Goal: Download file/media

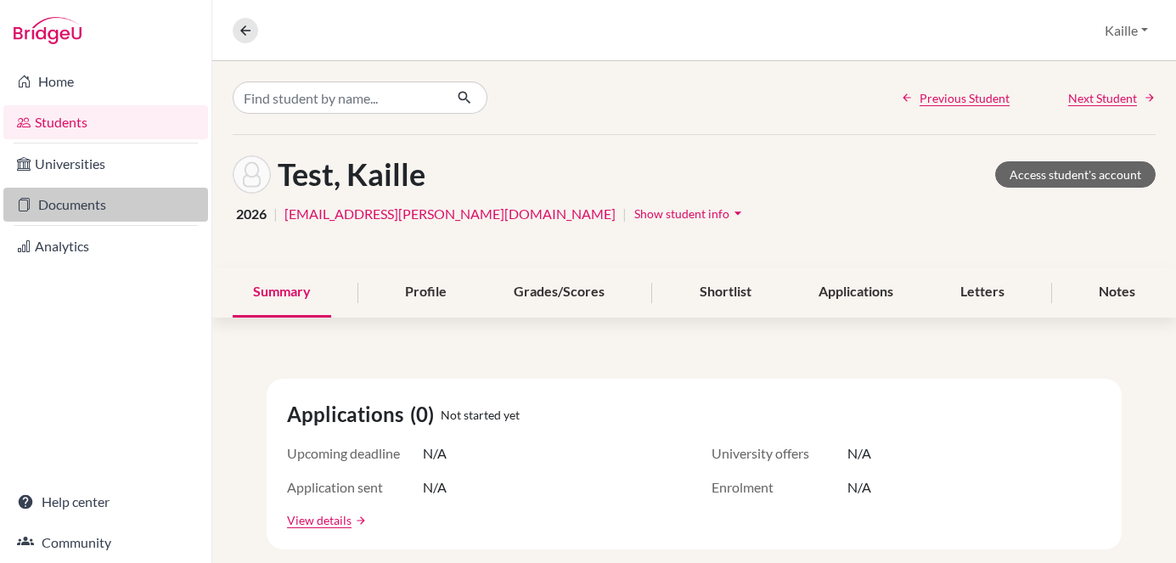
click at [104, 198] on link "Documents" at bounding box center [105, 205] width 205 height 34
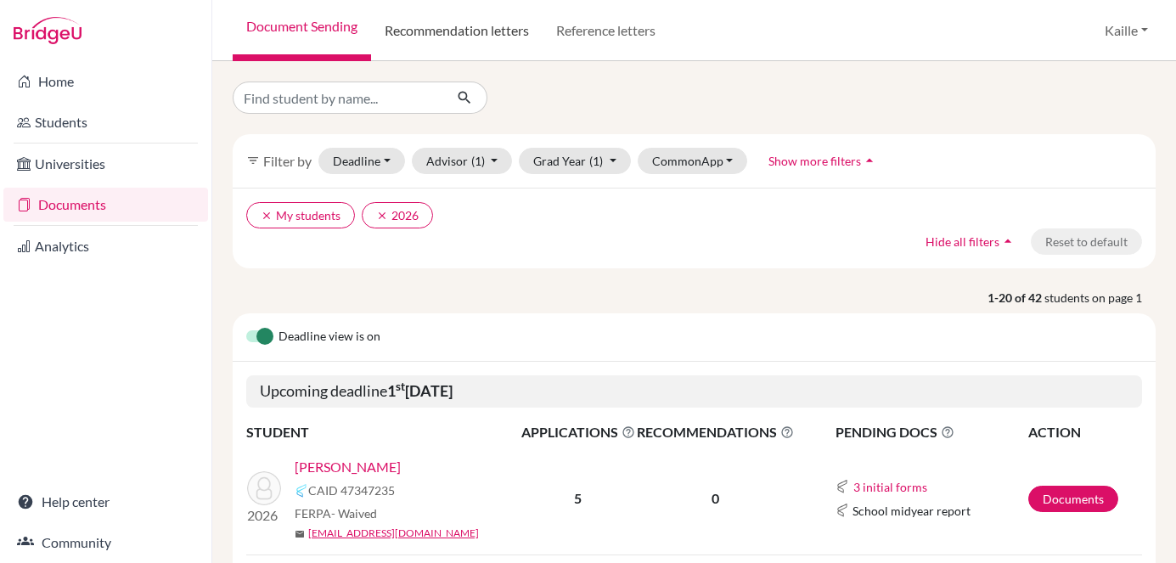
click at [486, 32] on link "Recommendation letters" at bounding box center [456, 30] width 171 height 61
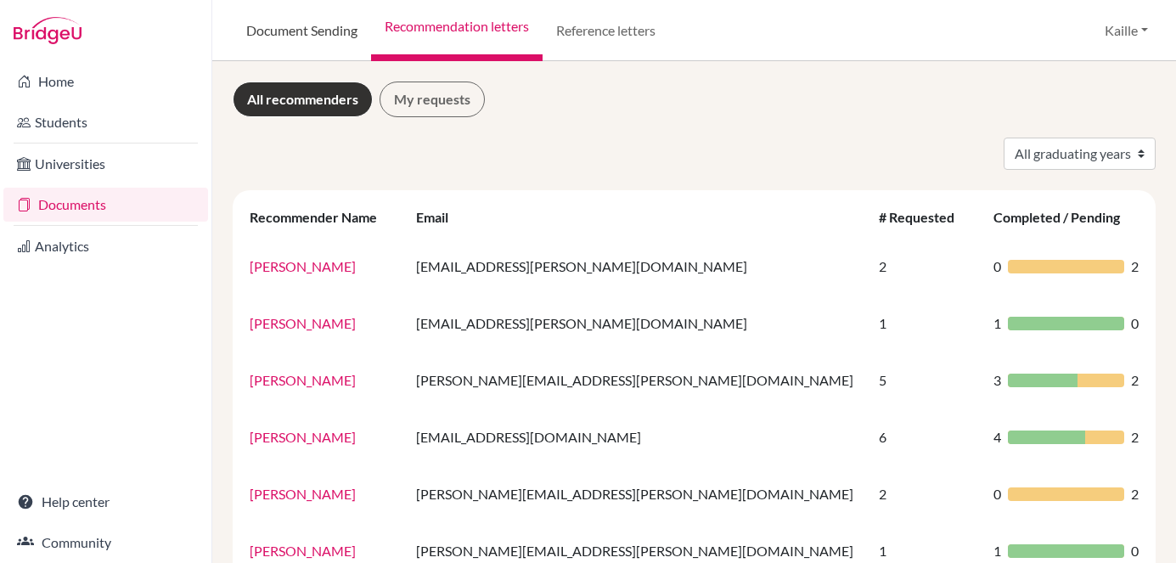
click at [363, 33] on link "Document Sending" at bounding box center [302, 30] width 138 height 61
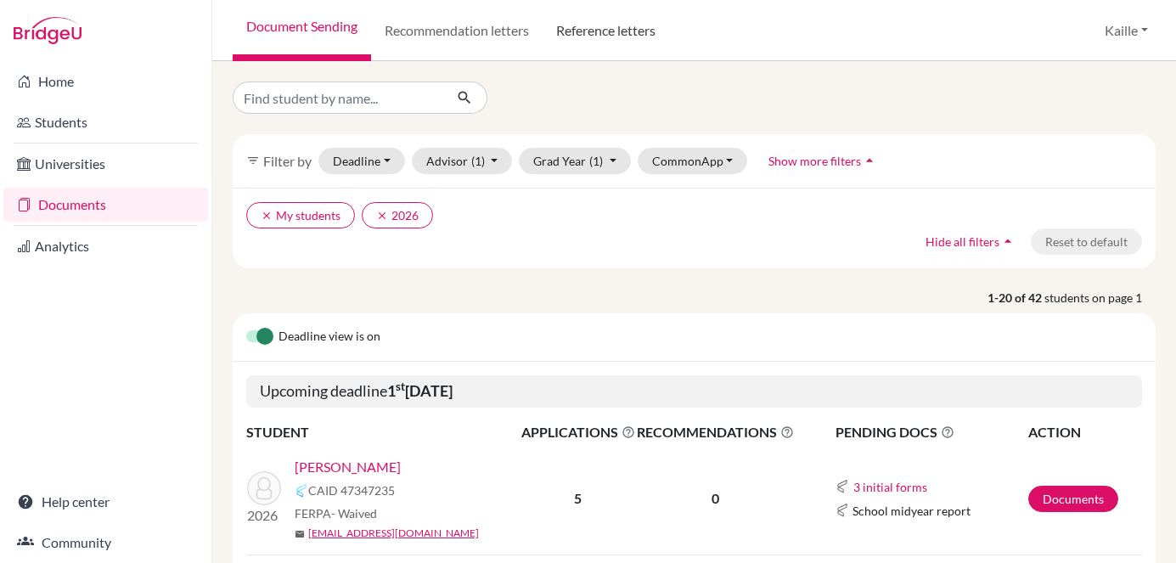
click at [625, 39] on link "Reference letters" at bounding box center [605, 30] width 126 height 61
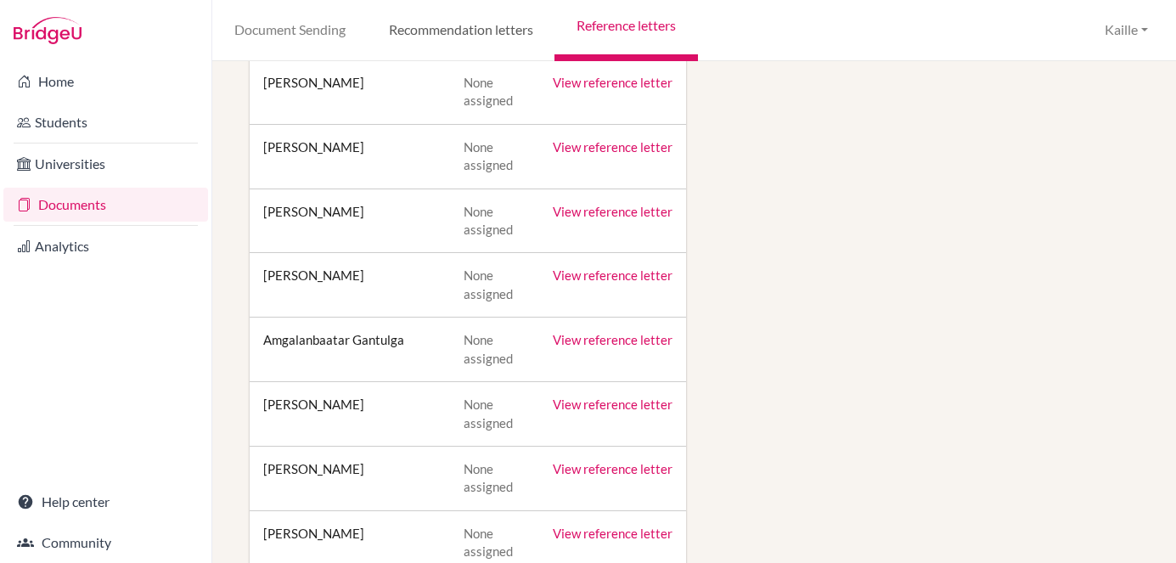
scroll to position [2914, 0]
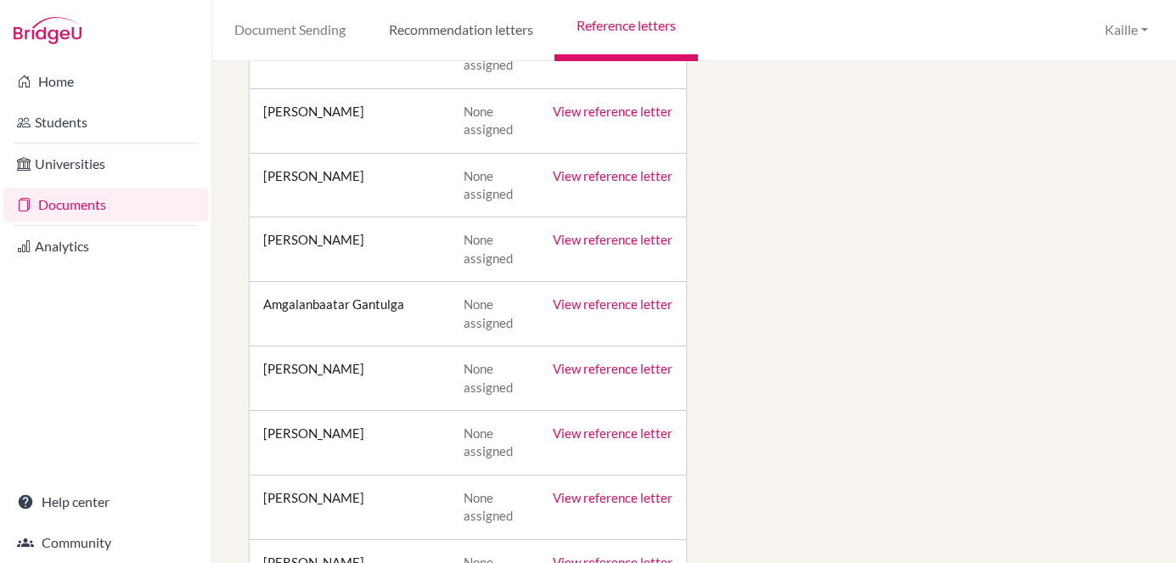
click at [440, 20] on link "Recommendation letters" at bounding box center [461, 30] width 188 height 61
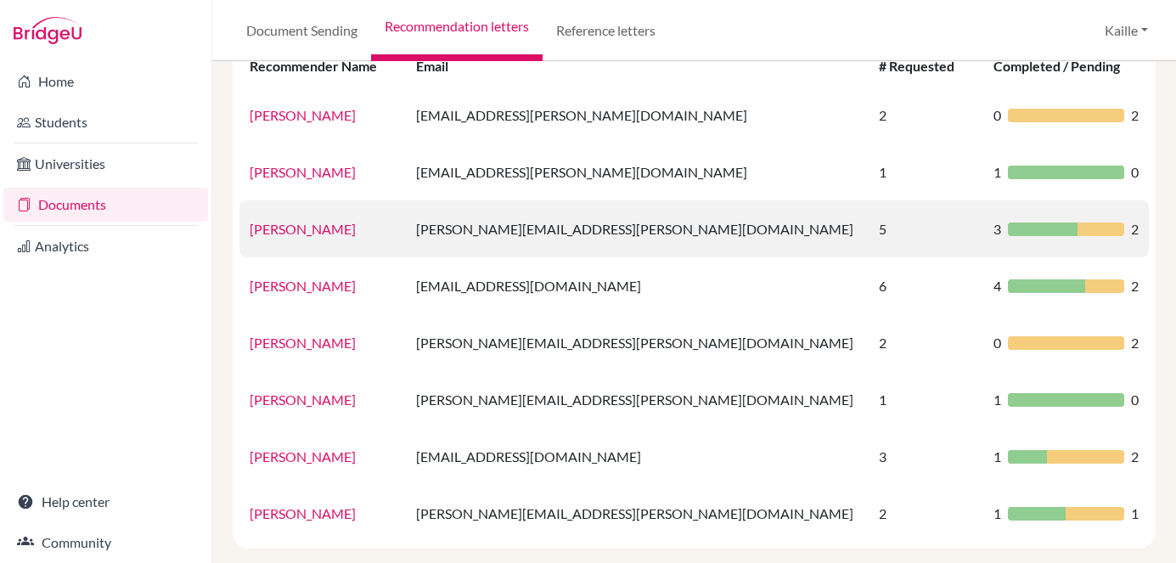
scroll to position [177, 0]
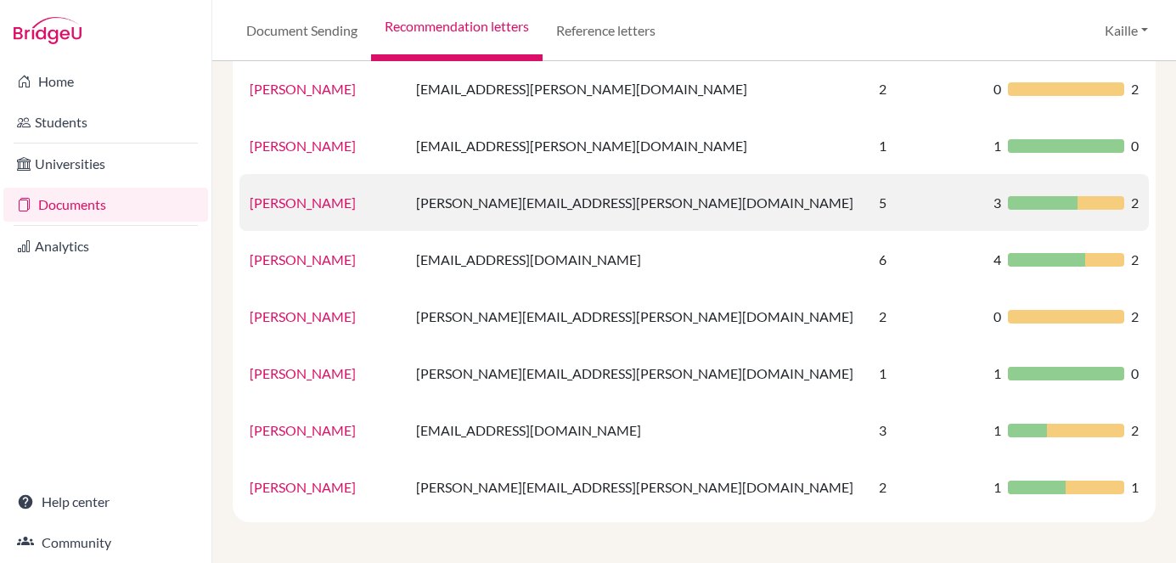
click at [329, 201] on link "[PERSON_NAME]" at bounding box center [303, 202] width 106 height 16
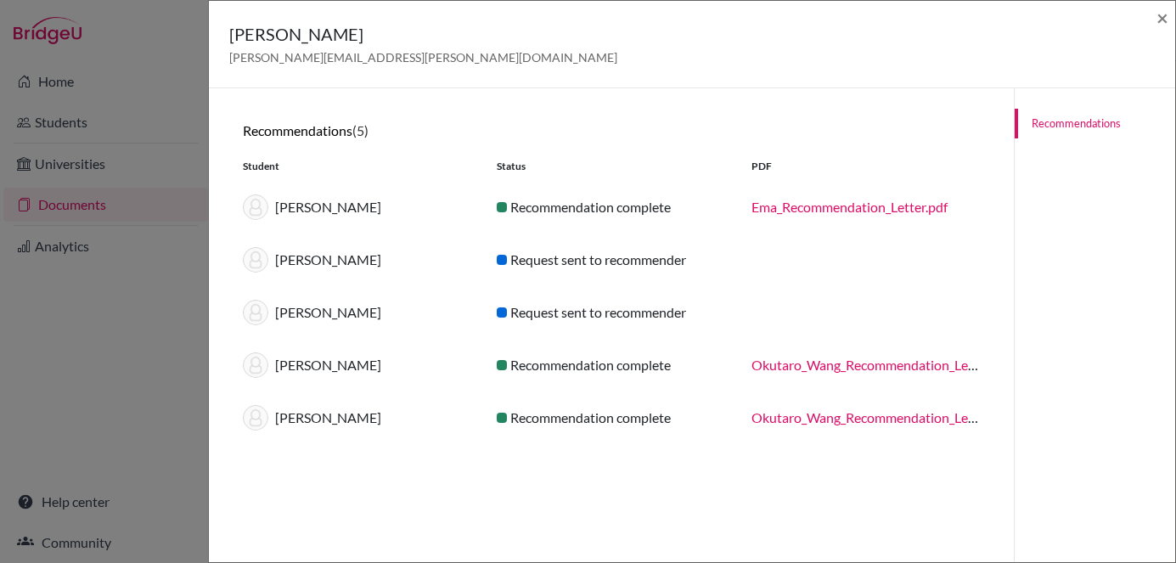
click at [896, 364] on link "Okutaro_Wang_Recommendation_Letter_-_Jonathon_Conlon.pdf" at bounding box center [941, 365] width 380 height 16
click at [807, 422] on link "Okutaro_Wang_Recommendation_Letter_-_Jonathon_Conlon.pdf" at bounding box center [941, 417] width 380 height 16
click at [803, 369] on link "Okutaro_Wang_Recommendation_Letter_-_Jonathon_Conlon.pdf" at bounding box center [941, 365] width 380 height 16
click at [1160, 20] on span "×" at bounding box center [1162, 17] width 12 height 25
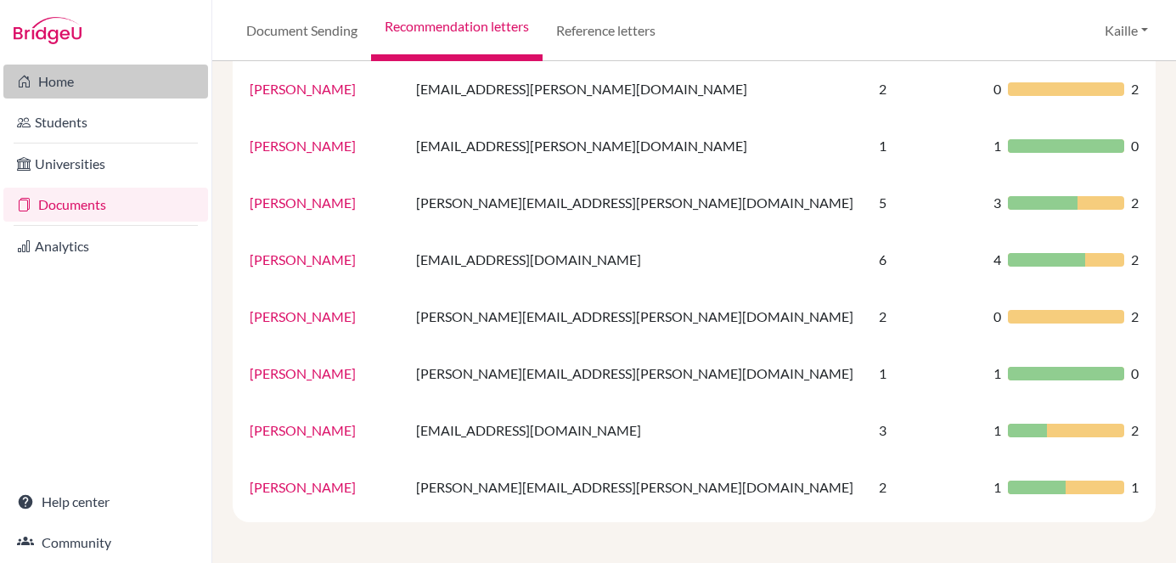
click at [79, 83] on link "Home" at bounding box center [105, 82] width 205 height 34
